Goal: Navigation & Orientation: Find specific page/section

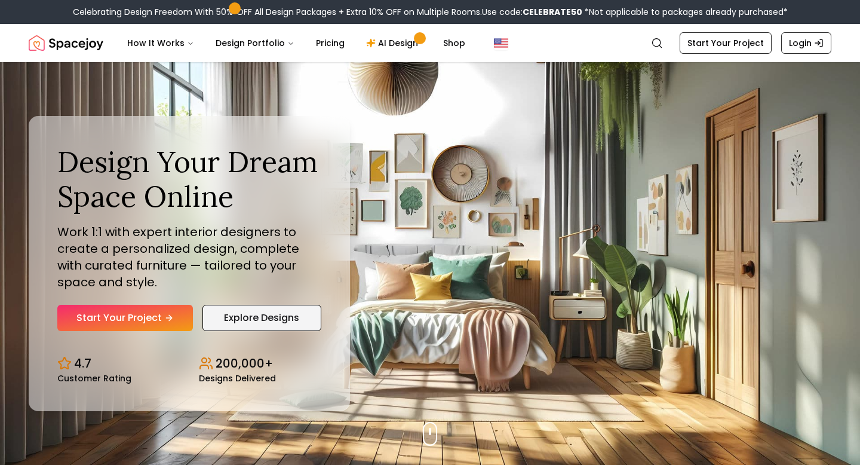
click at [225, 321] on link "Explore Designs" at bounding box center [261, 318] width 119 height 26
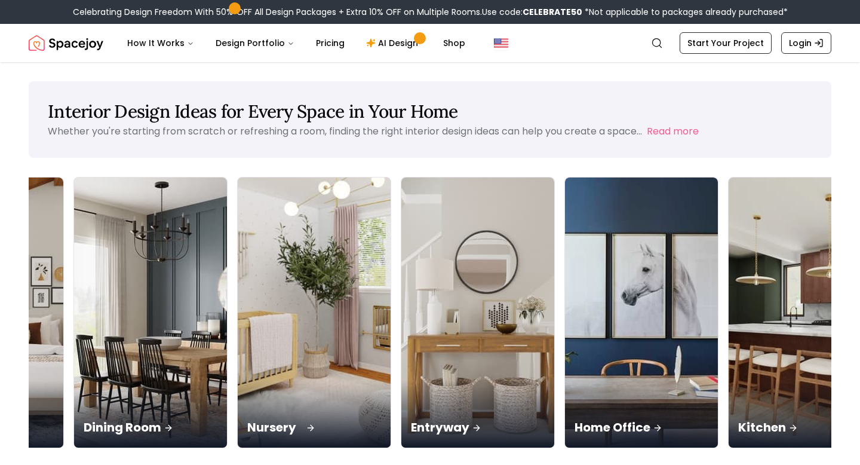
scroll to position [1, 0]
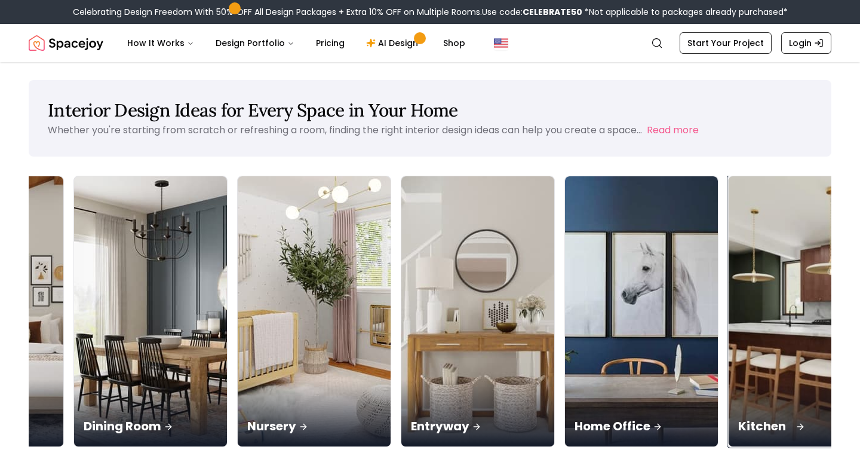
click at [729, 379] on div "Kitchen" at bounding box center [805, 412] width 153 height 67
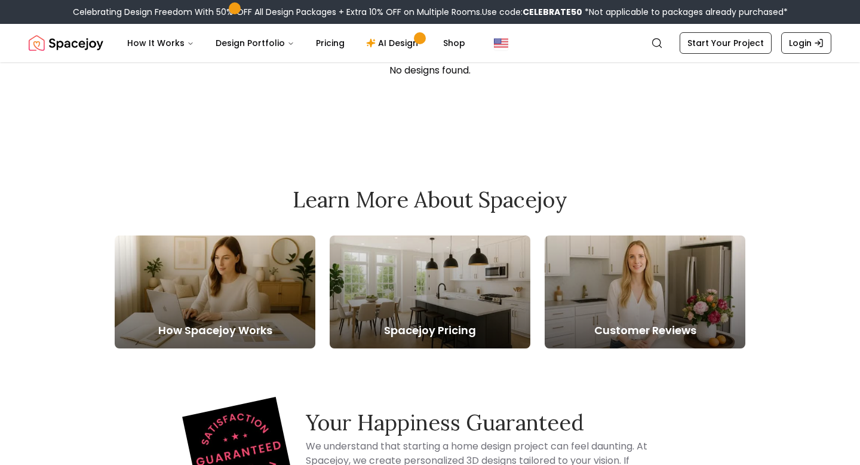
scroll to position [202, 0]
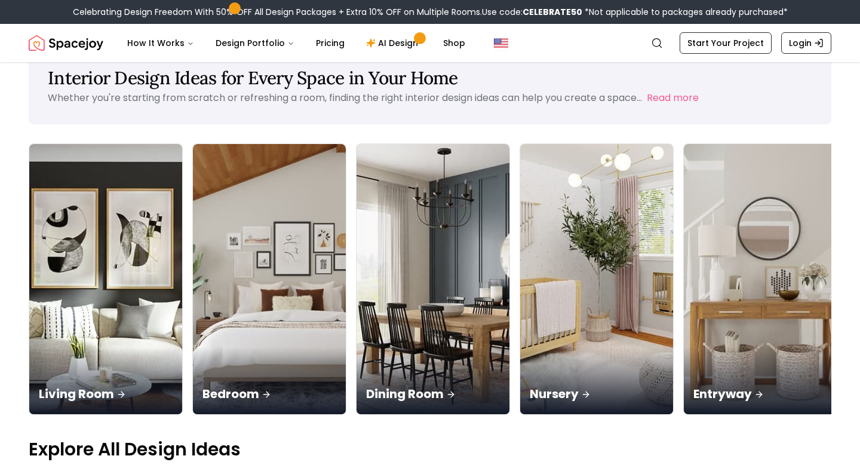
scroll to position [1, 0]
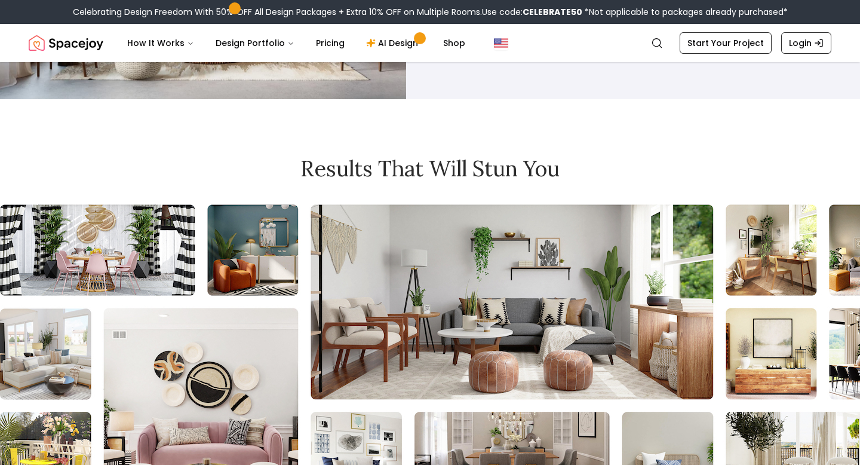
scroll to position [891, 0]
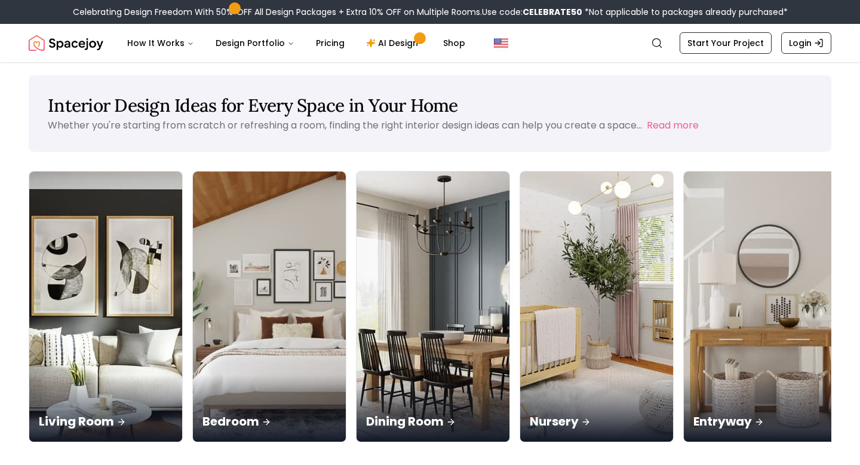
scroll to position [1, 0]
